Goal: Task Accomplishment & Management: Manage account settings

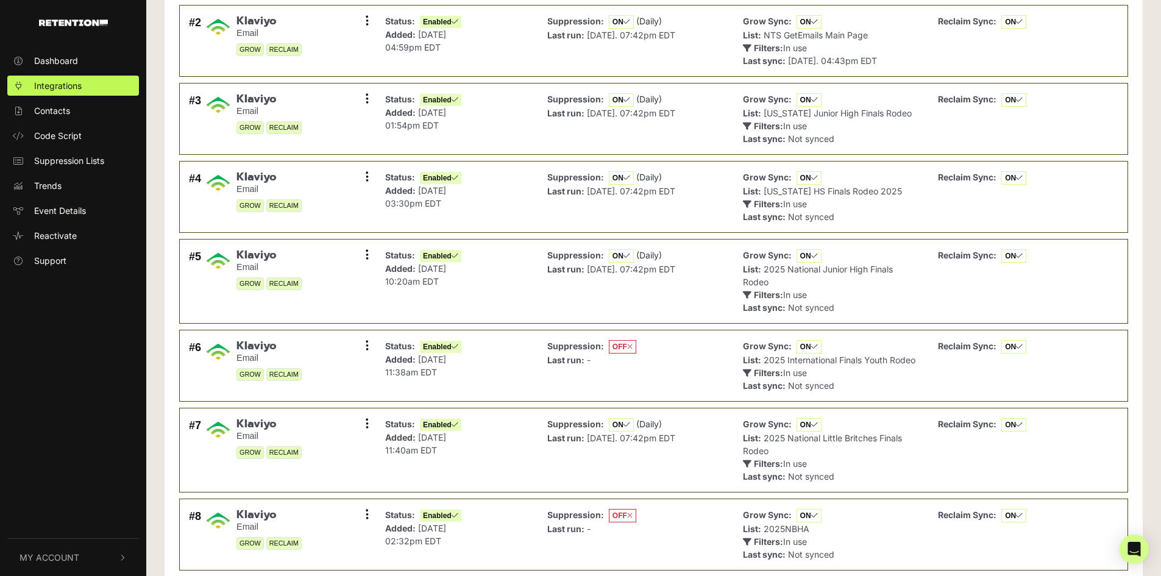
scroll to position [416, 0]
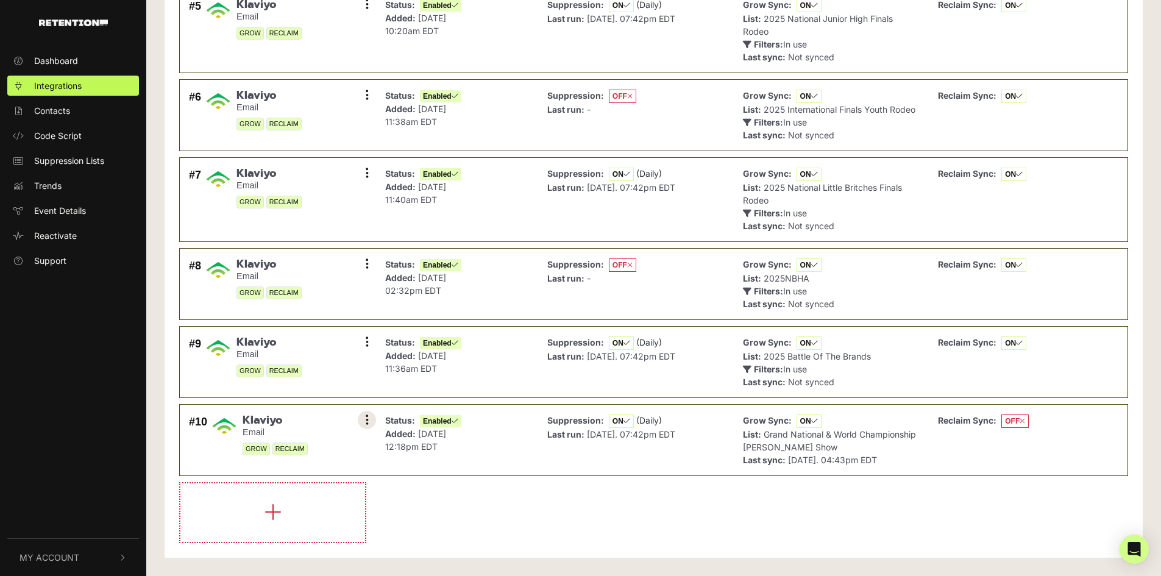
click at [368, 416] on icon at bounding box center [367, 420] width 3 height 12
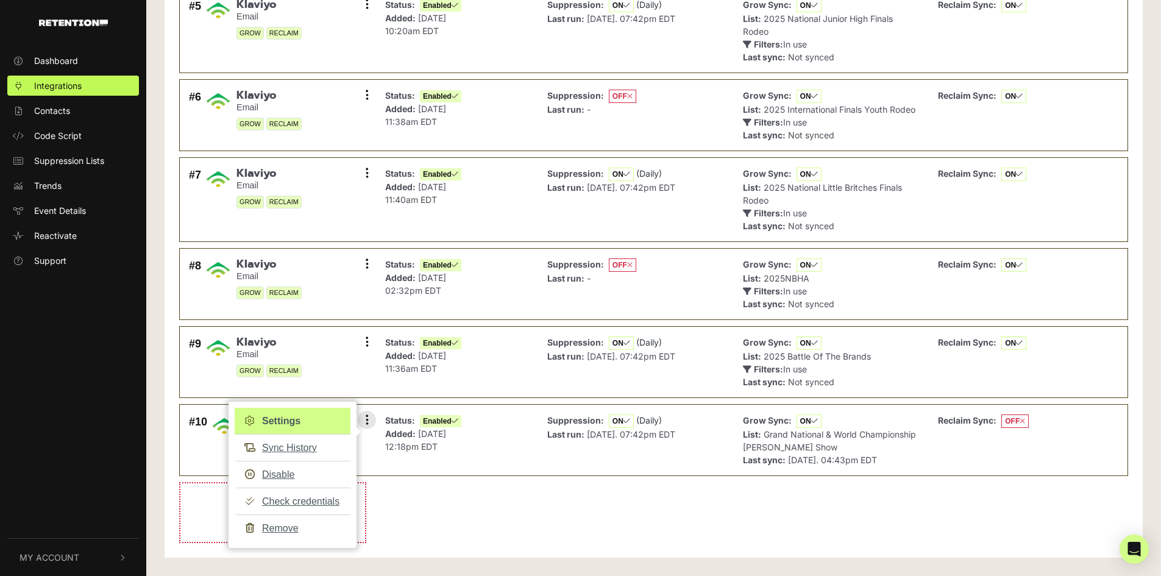
click at [313, 425] on link "Settings" at bounding box center [293, 421] width 116 height 27
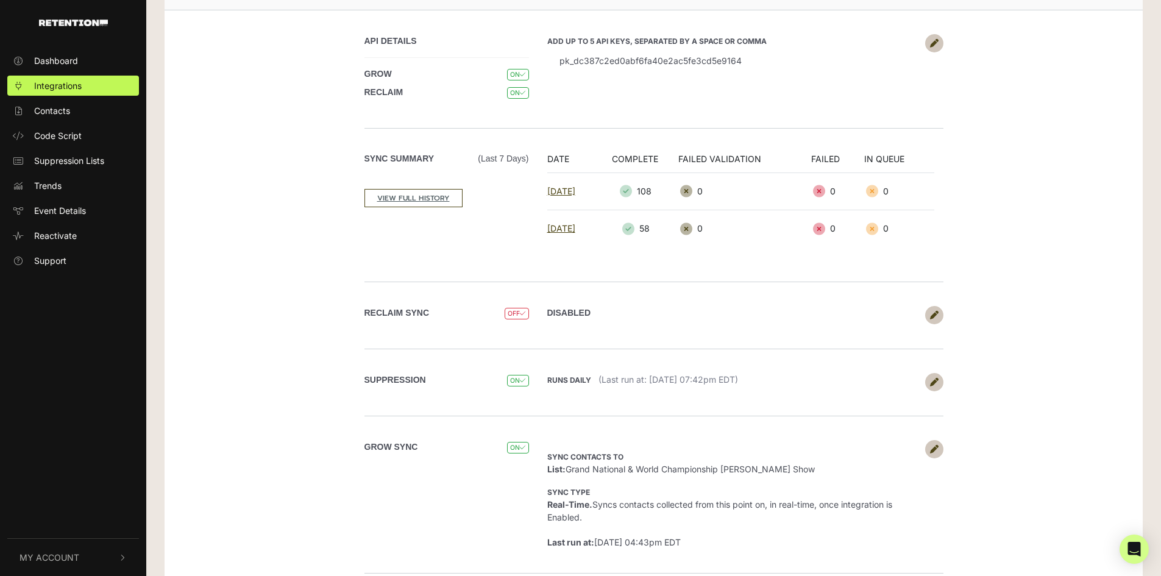
scroll to position [195, 0]
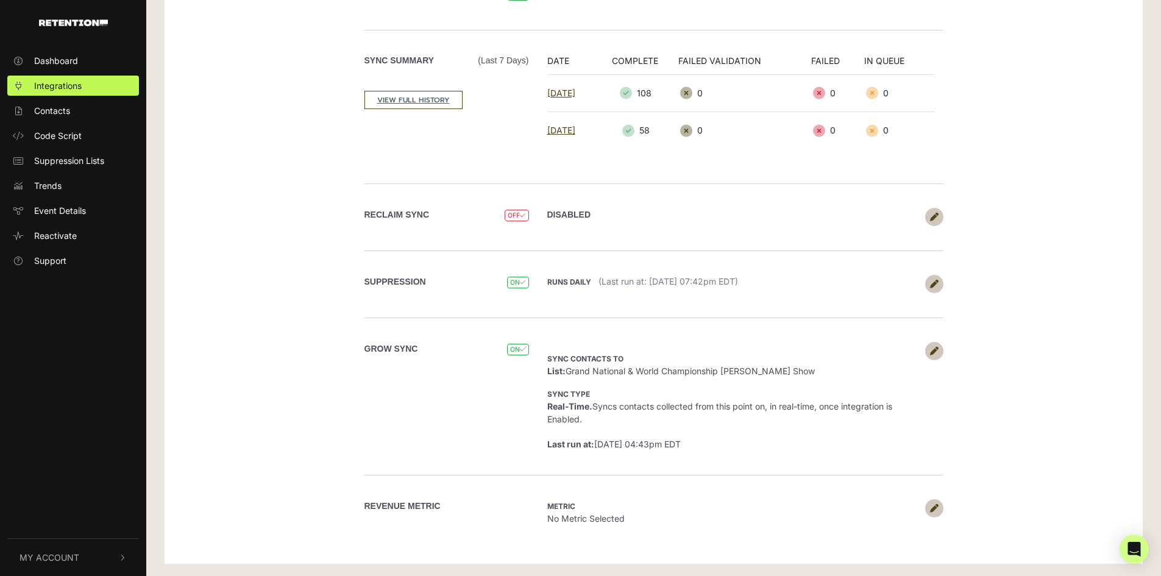
click at [935, 353] on icon at bounding box center [934, 351] width 9 height 9
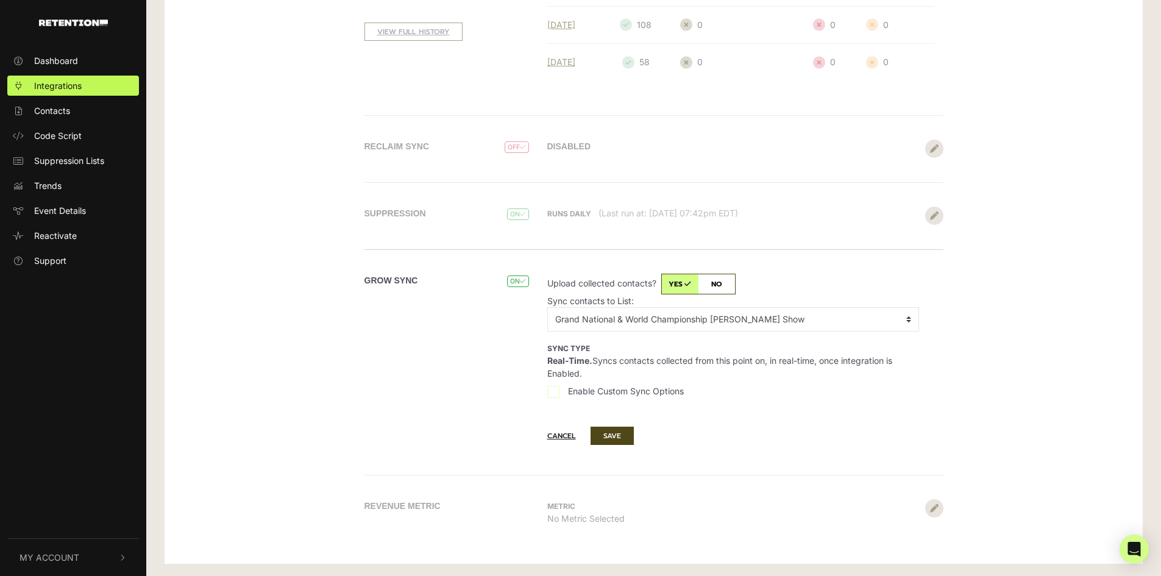
scroll to position [280, 0]
click at [561, 393] on label "Enable Custom Sync Options" at bounding box center [733, 395] width 372 height 20
click at [560, 393] on input "Enable Custom Sync Options" at bounding box center [553, 392] width 12 height 12
checkbox input "true"
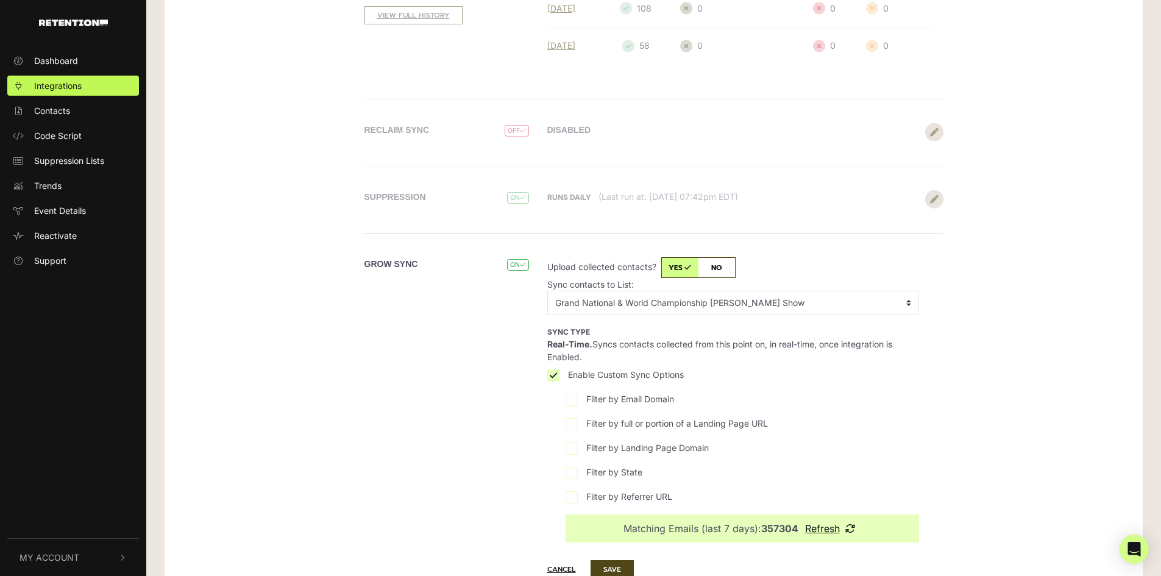
click at [575, 455] on input "Filter by Landing Page Domain" at bounding box center [572, 449] width 12 height 12
checkbox input "true"
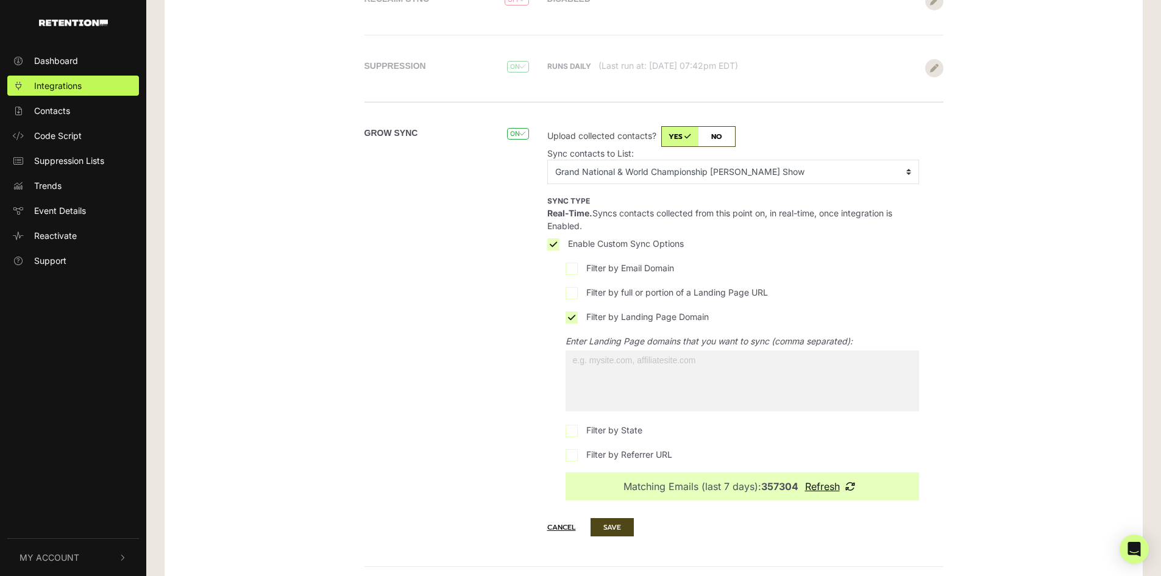
scroll to position [463, 0]
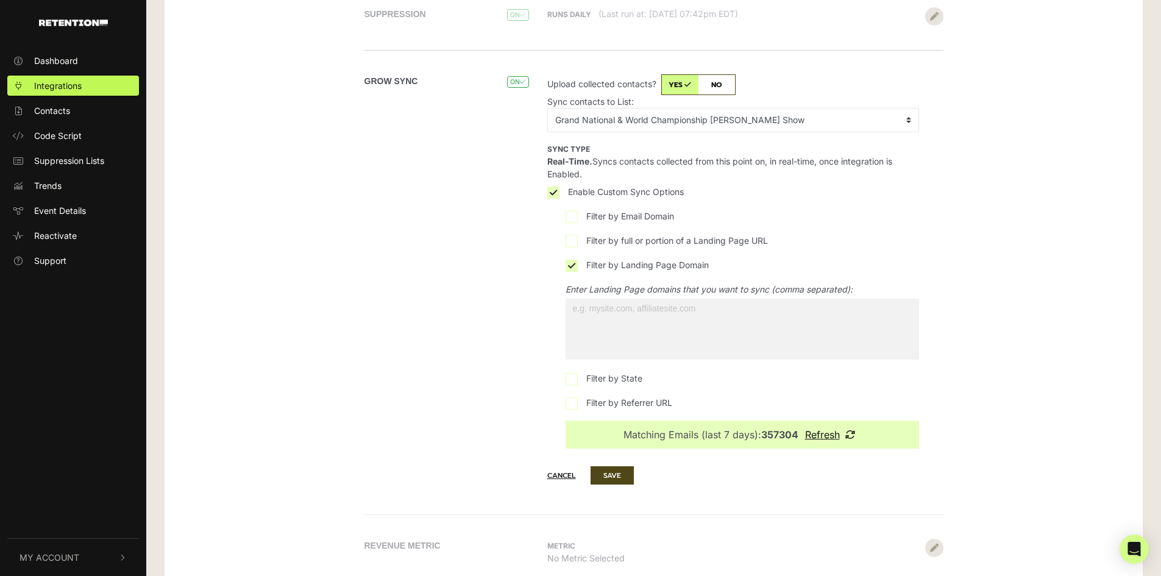
click at [647, 358] on span at bounding box center [743, 329] width 354 height 61
select select "[URL][DOMAIN_NAME]"
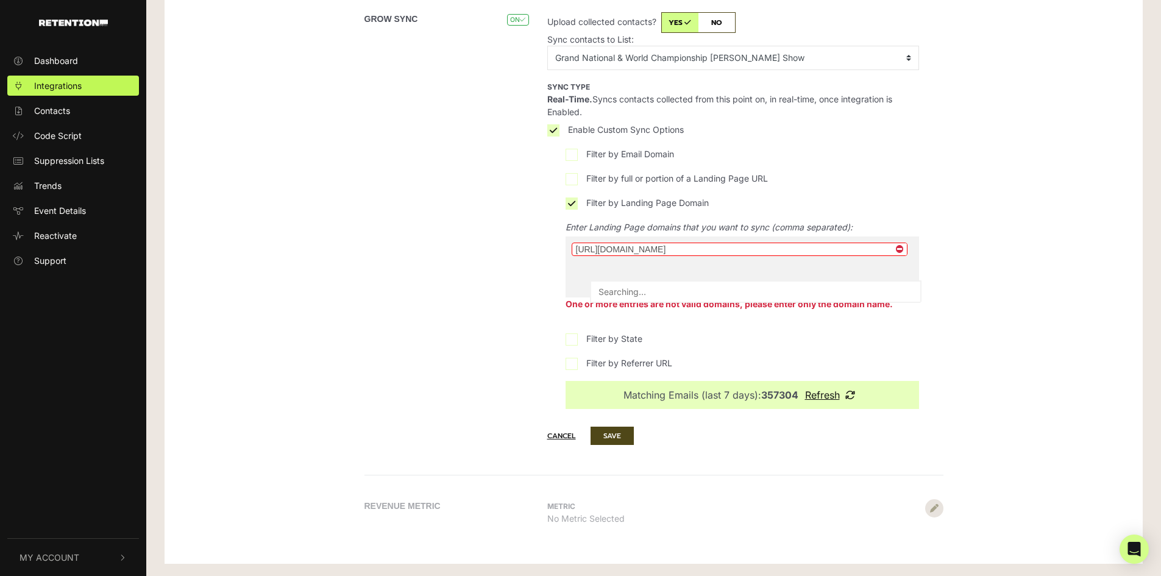
scroll to position [541, 0]
click at [630, 436] on button "SAVE" at bounding box center [612, 436] width 43 height 18
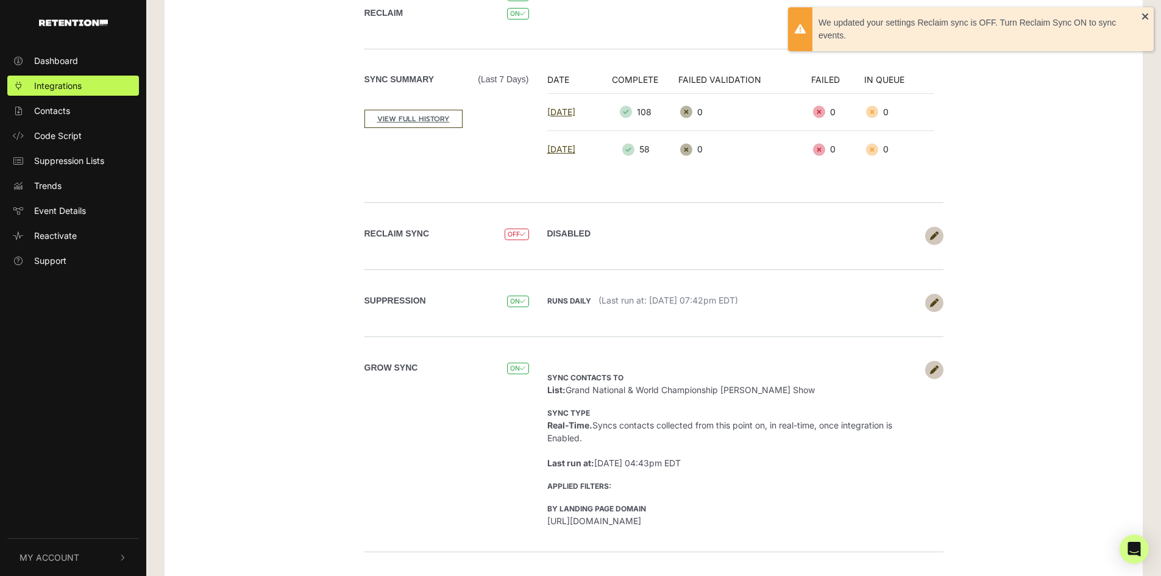
scroll to position [183, 0]
